Goal: Communication & Community: Ask a question

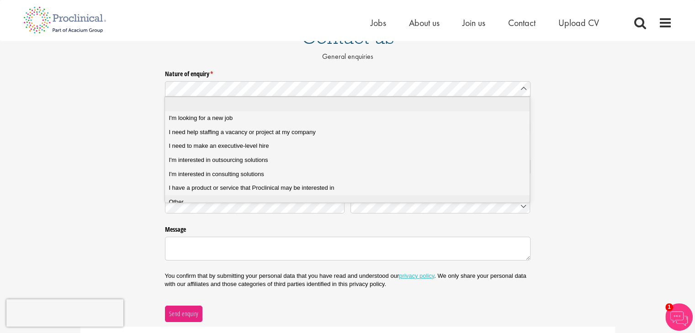
click at [183, 198] on span "Other" at bounding box center [176, 202] width 15 height 8
click at [239, 177] on span "I'm interested in consulting solutions" at bounding box center [216, 174] width 95 height 8
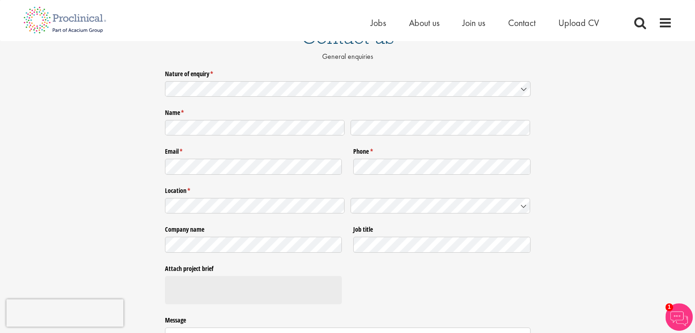
click at [236, 148] on label "Email * (required)" at bounding box center [253, 150] width 177 height 12
click at [235, 137] on div at bounding box center [347, 127] width 365 height 21
click at [405, 158] on div at bounding box center [441, 165] width 177 height 19
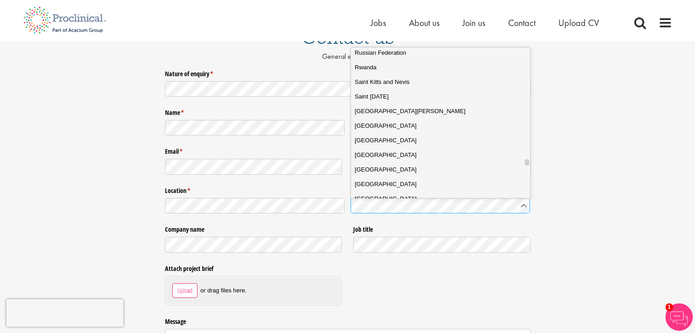
scroll to position [2649, 0]
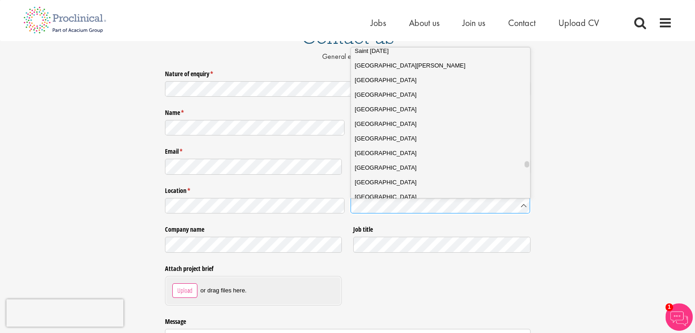
click at [370, 190] on li "[GEOGRAPHIC_DATA]" at bounding box center [444, 197] width 186 height 15
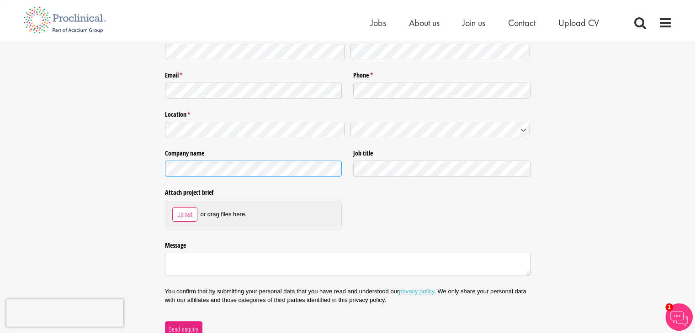
scroll to position [183, 0]
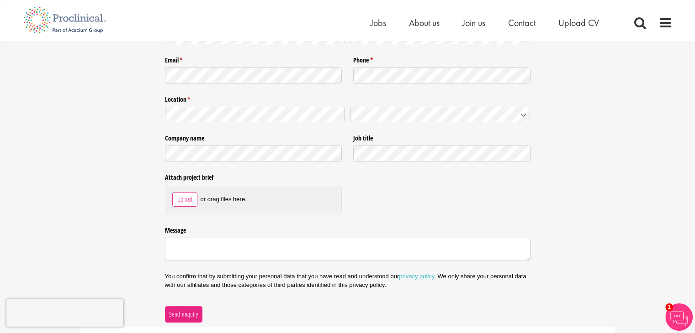
click at [371, 165] on div "Company name Job title" at bounding box center [347, 147] width 365 height 39
click at [374, 156] on div "Job title" at bounding box center [441, 147] width 177 height 33
click at [182, 200] on span "Upload" at bounding box center [185, 200] width 16 height 10
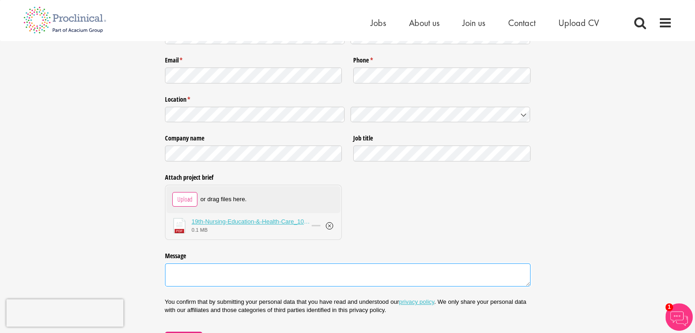
click at [238, 271] on textarea "Message" at bounding box center [347, 276] width 365 height 24
paste textarea "For Next Year “19th World Congress on Nursing Education & Healthcare” is schedu…"
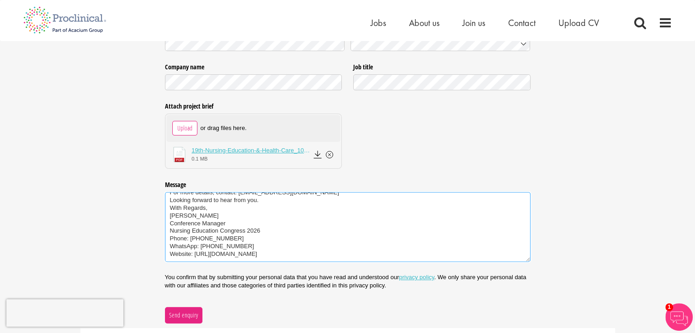
scroll to position [320, 0]
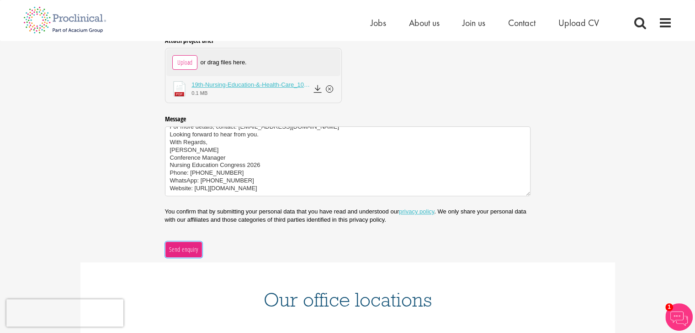
type textarea "For Next Year “19th World Congress on Nursing Education & Healthcare” is schedu…"
click at [167, 247] on button "Send enquiry" at bounding box center [183, 250] width 37 height 16
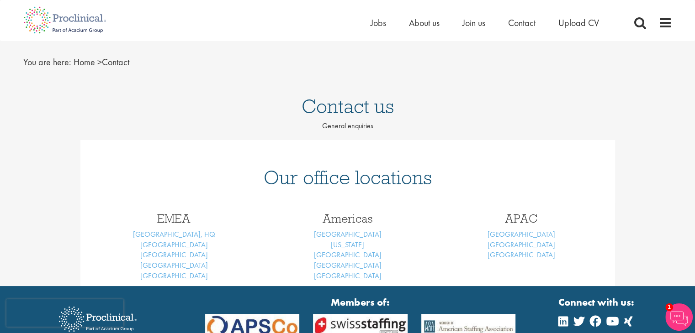
scroll to position [0, 0]
